Goal: Task Accomplishment & Management: Manage account settings

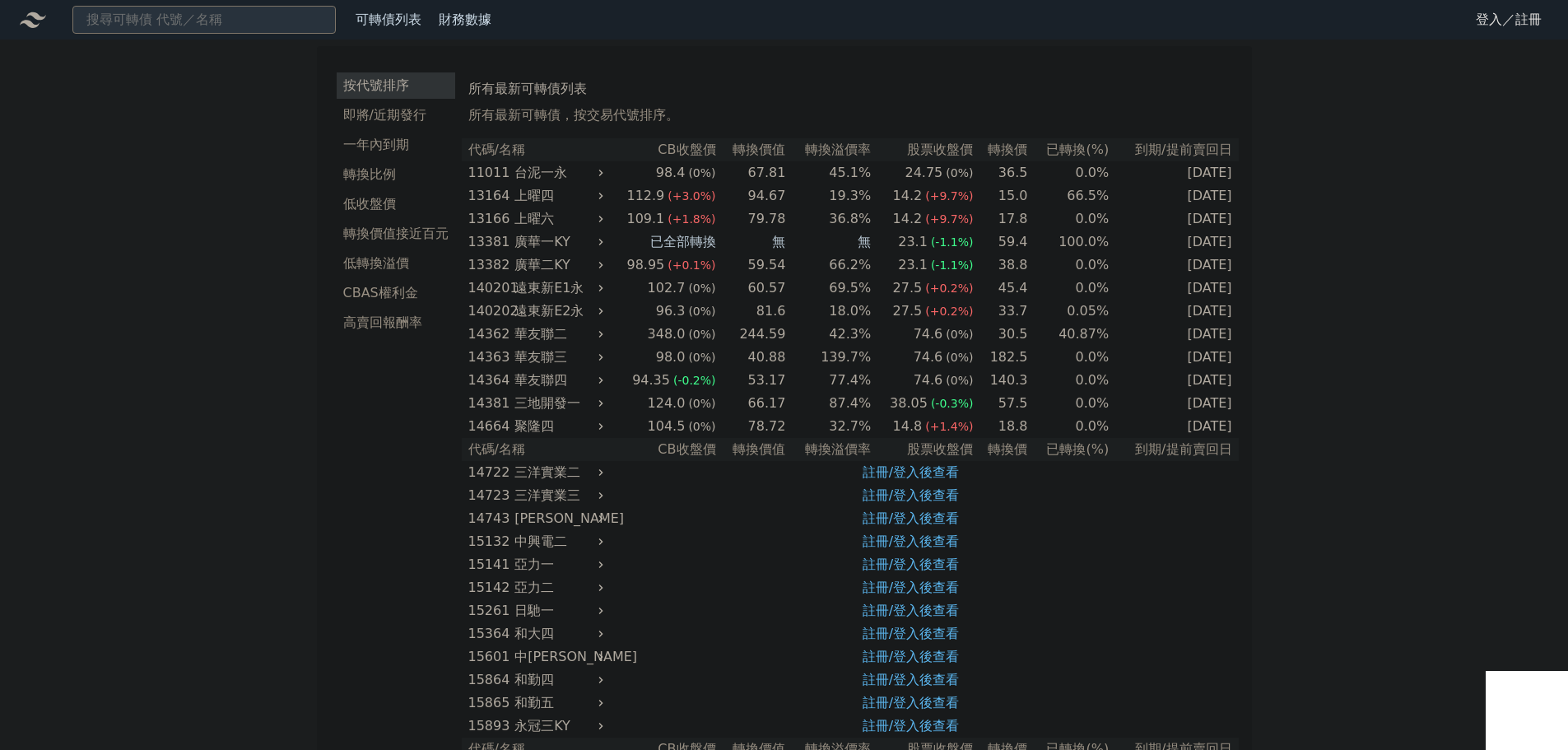
click at [1493, 10] on link "登入／註冊" at bounding box center [1509, 19] width 92 height 26
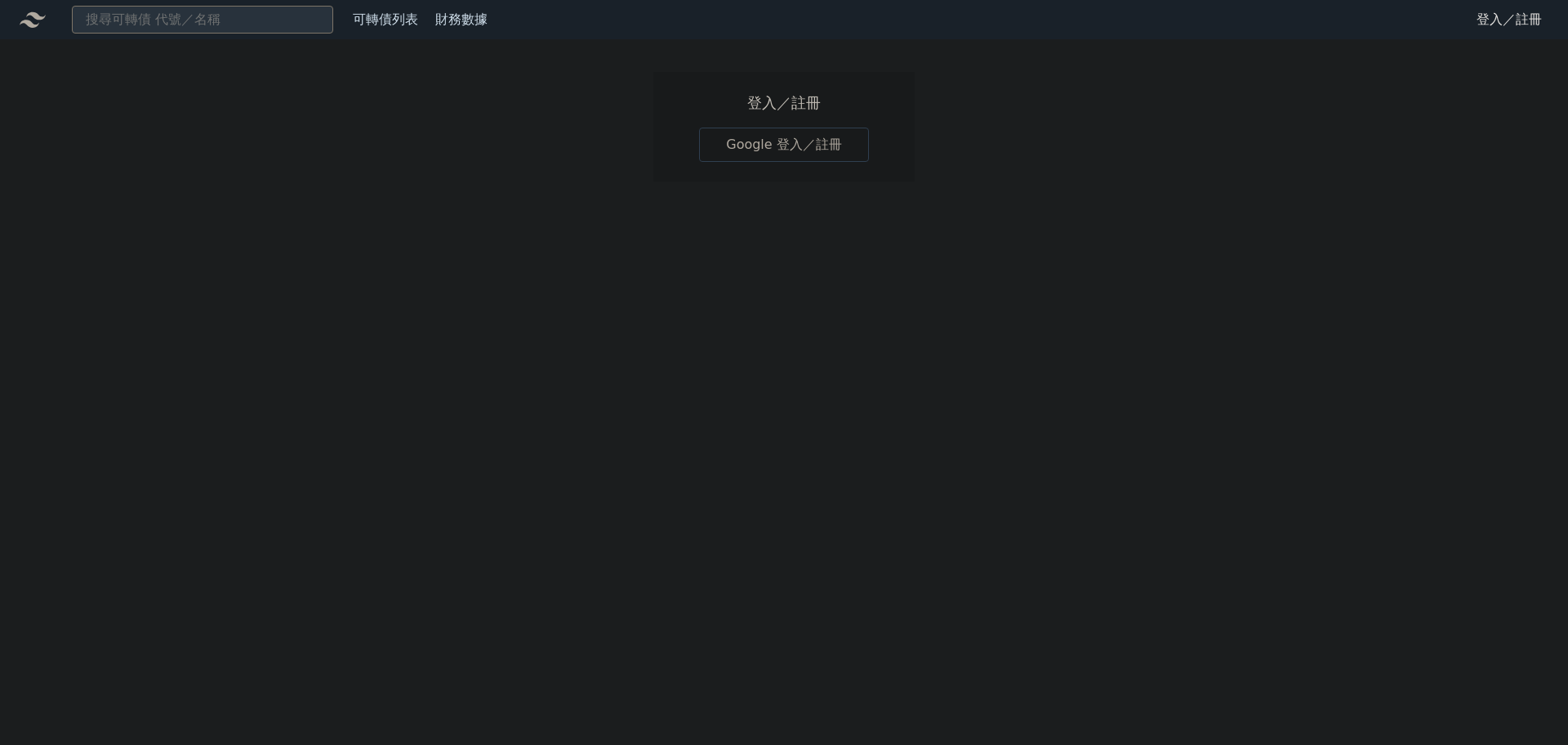
click at [751, 153] on link "Google 登入／註冊" at bounding box center [784, 144] width 170 height 34
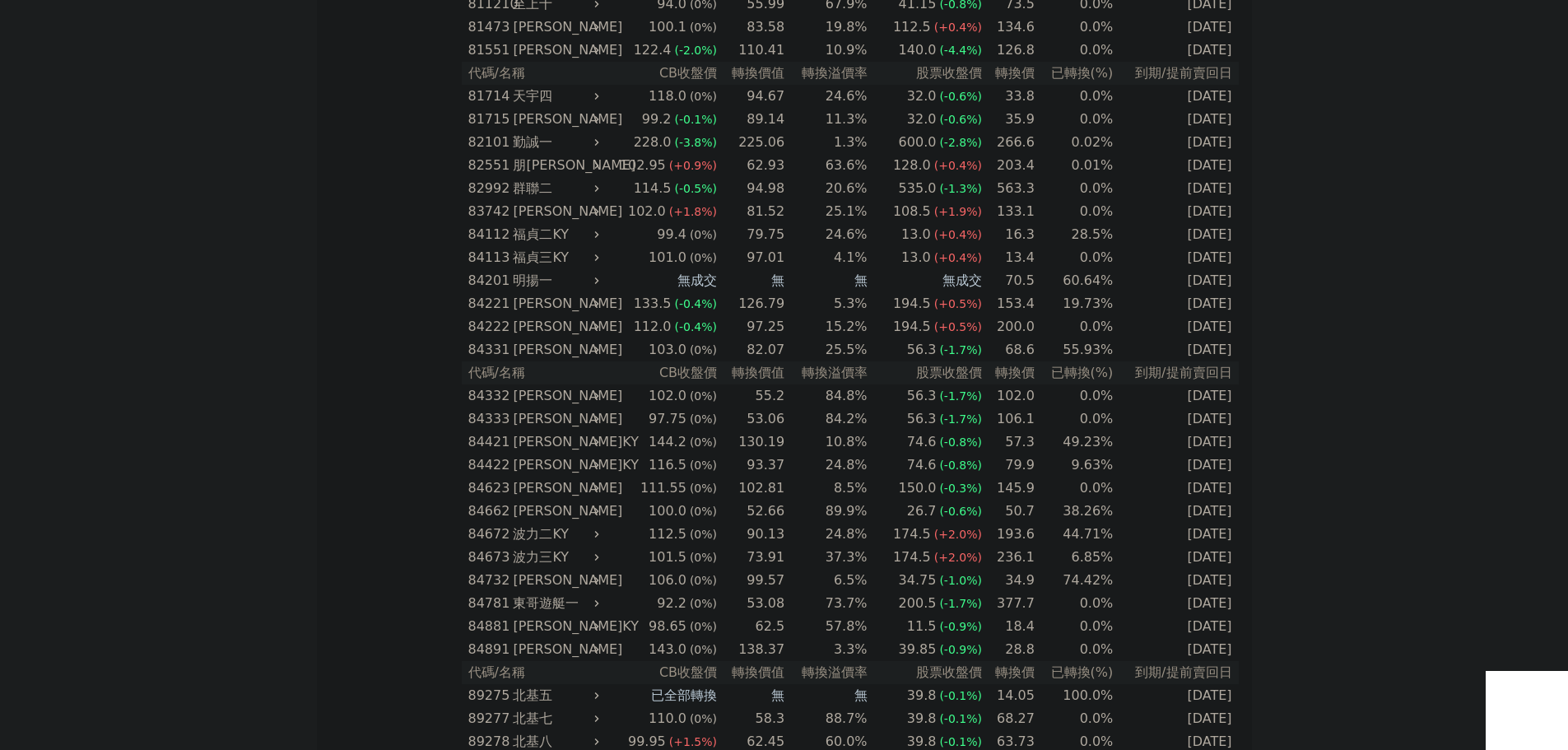
scroll to position [9298, 0]
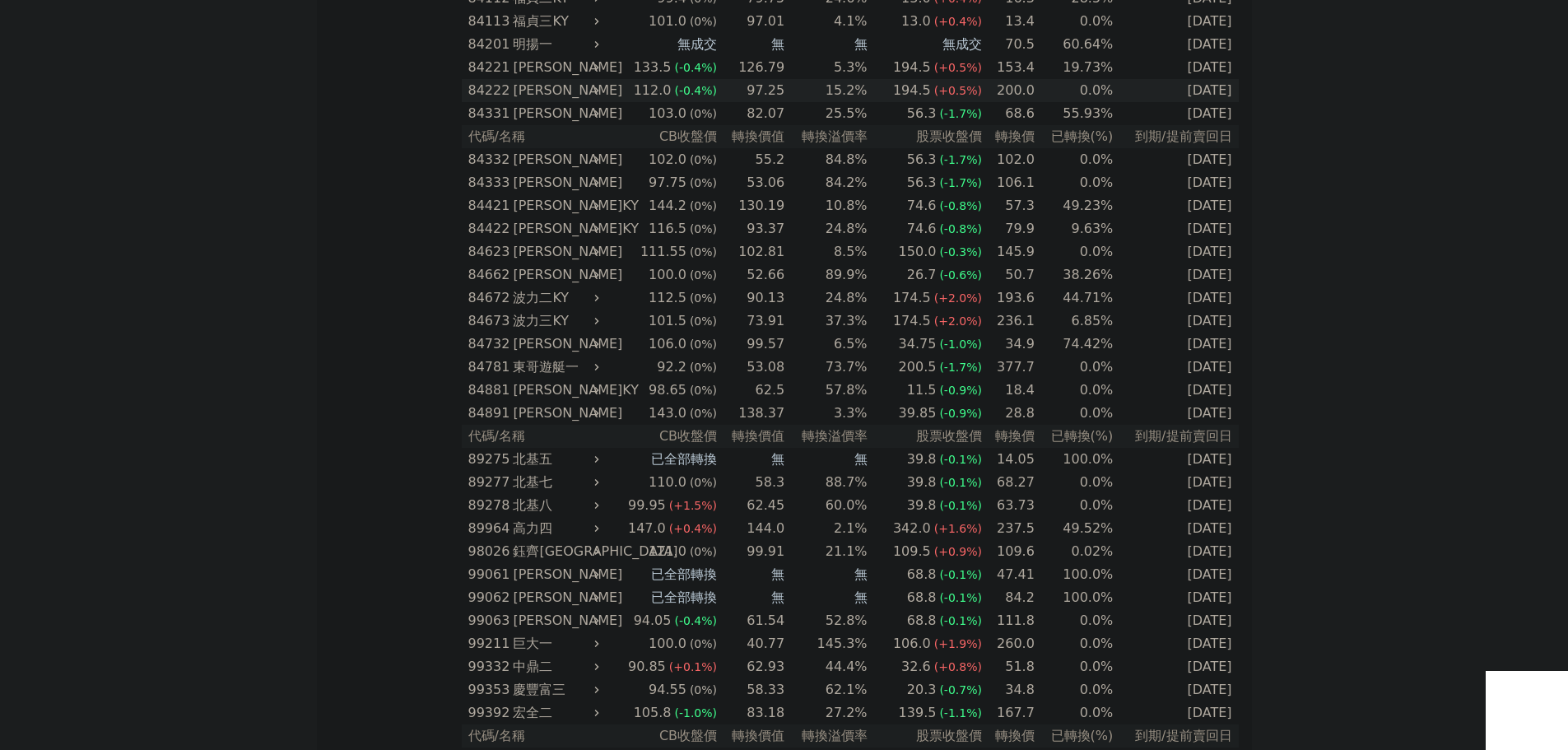
click at [603, 90] on icon at bounding box center [597, 90] width 12 height 12
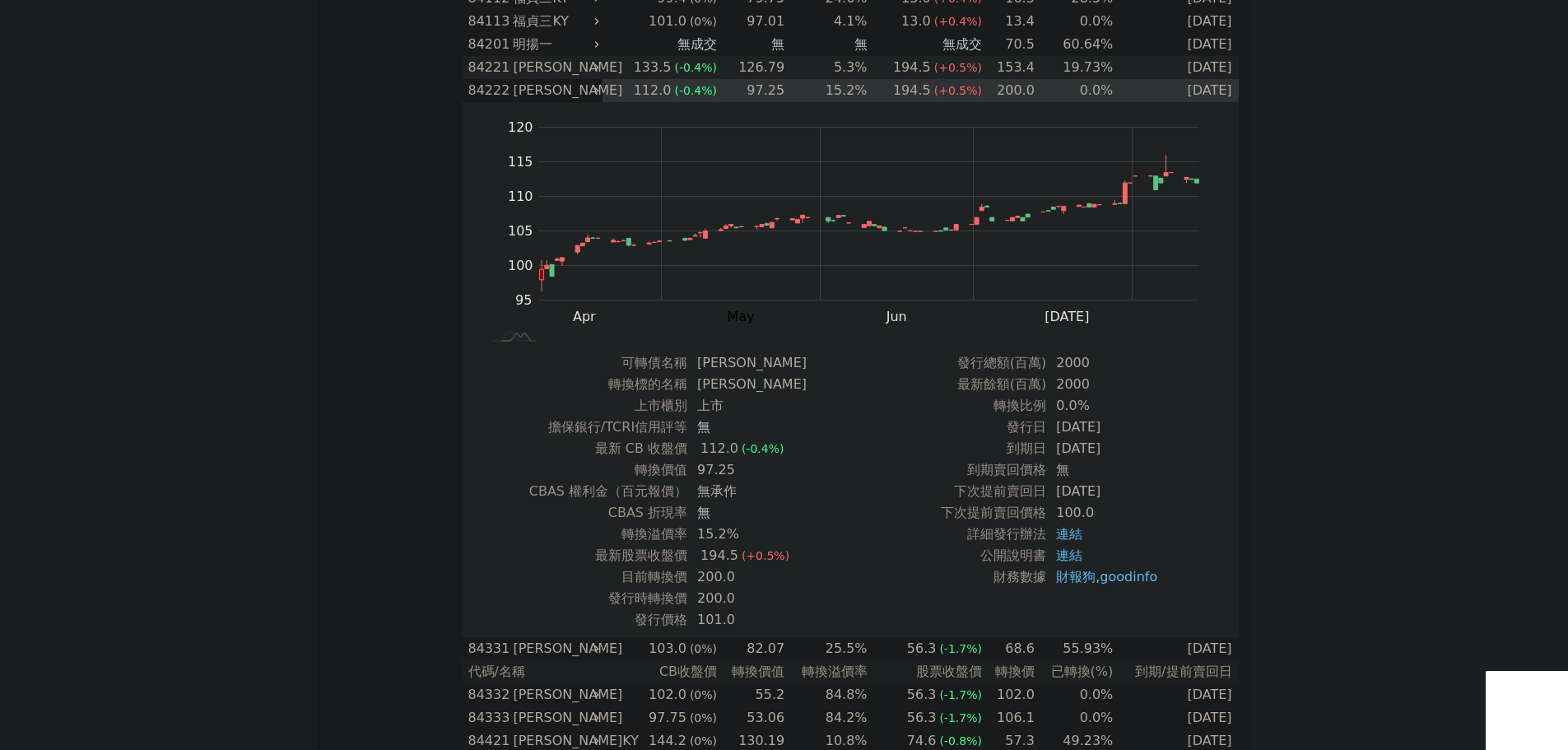
click at [598, 67] on icon at bounding box center [597, 68] width 12 height 12
